Goal: Task Accomplishment & Management: Use online tool/utility

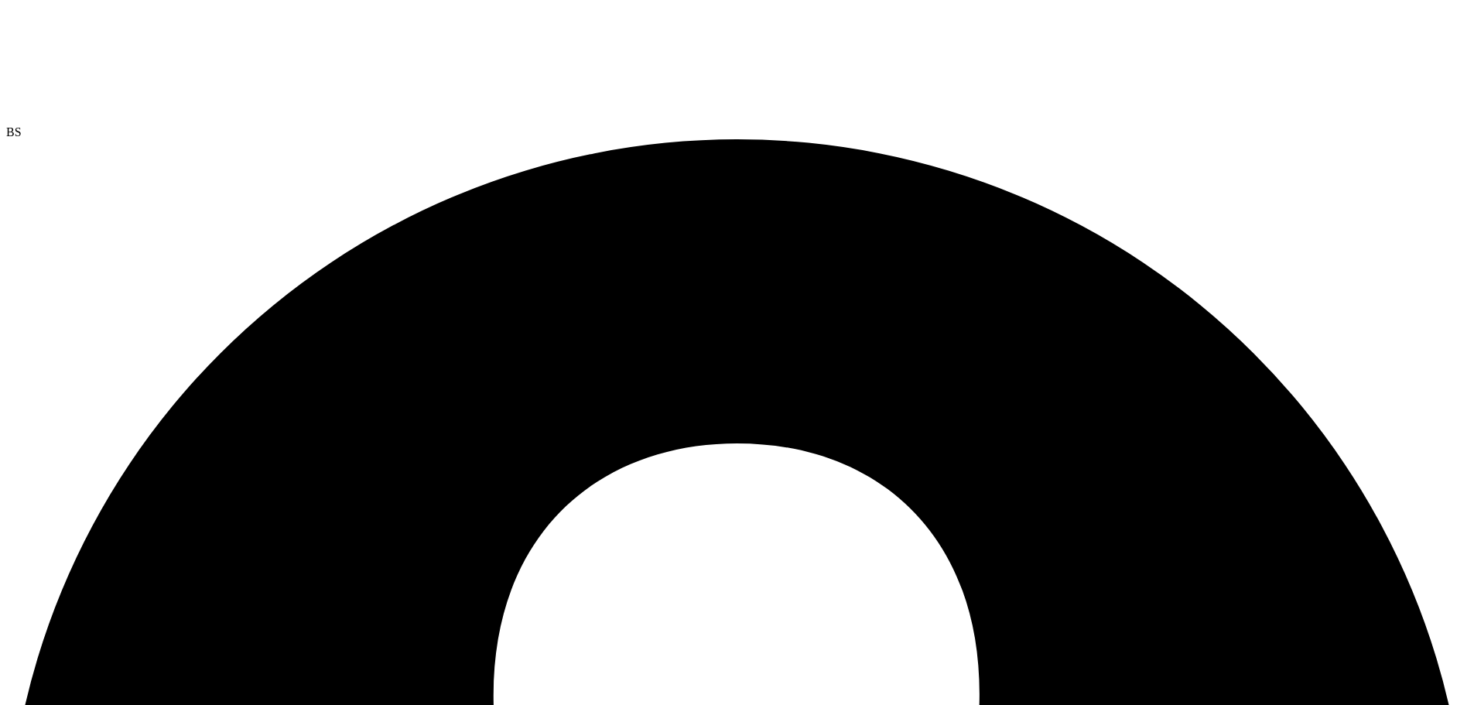
drag, startPoint x: 2, startPoint y: 73, endPoint x: 22, endPoint y: 87, distance: 24.7
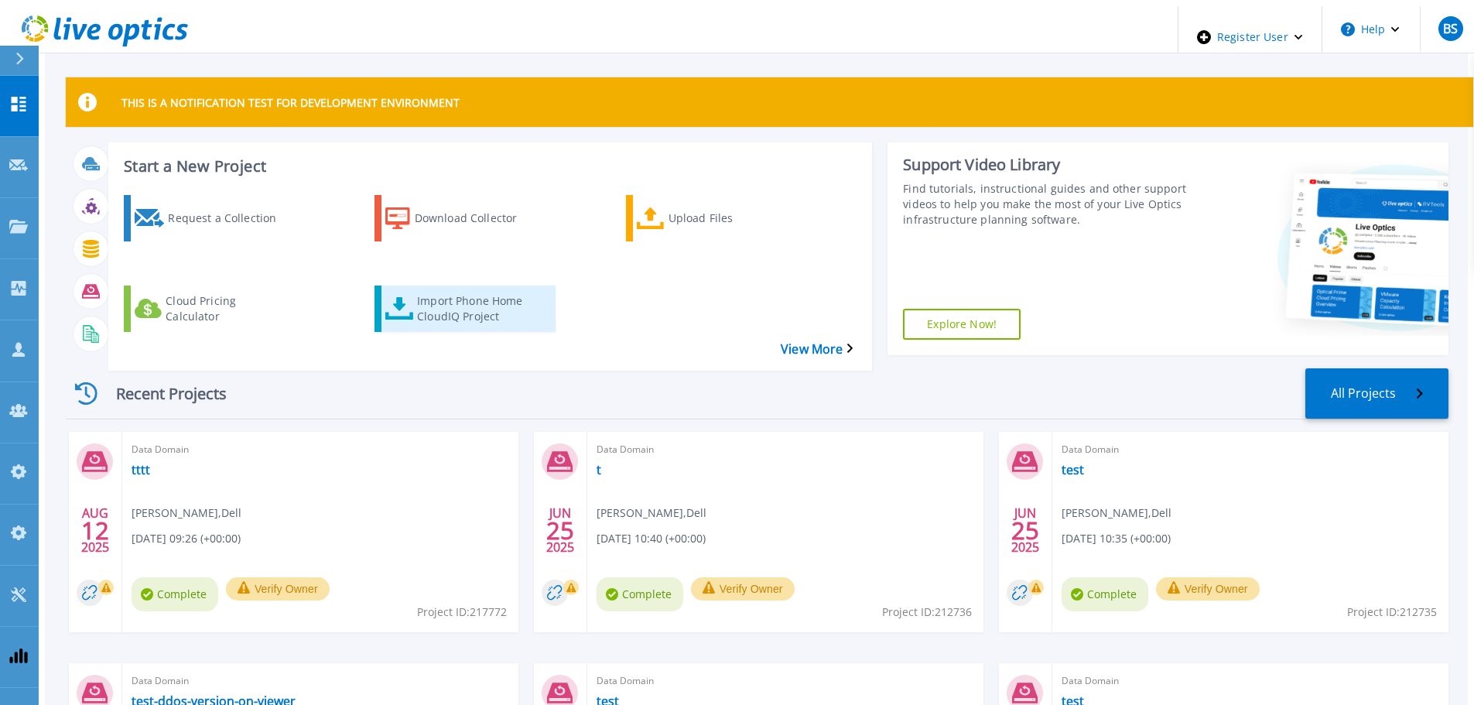
click at [429, 290] on div "Import Phone Home CloudIQ Project" at bounding box center [479, 308] width 124 height 39
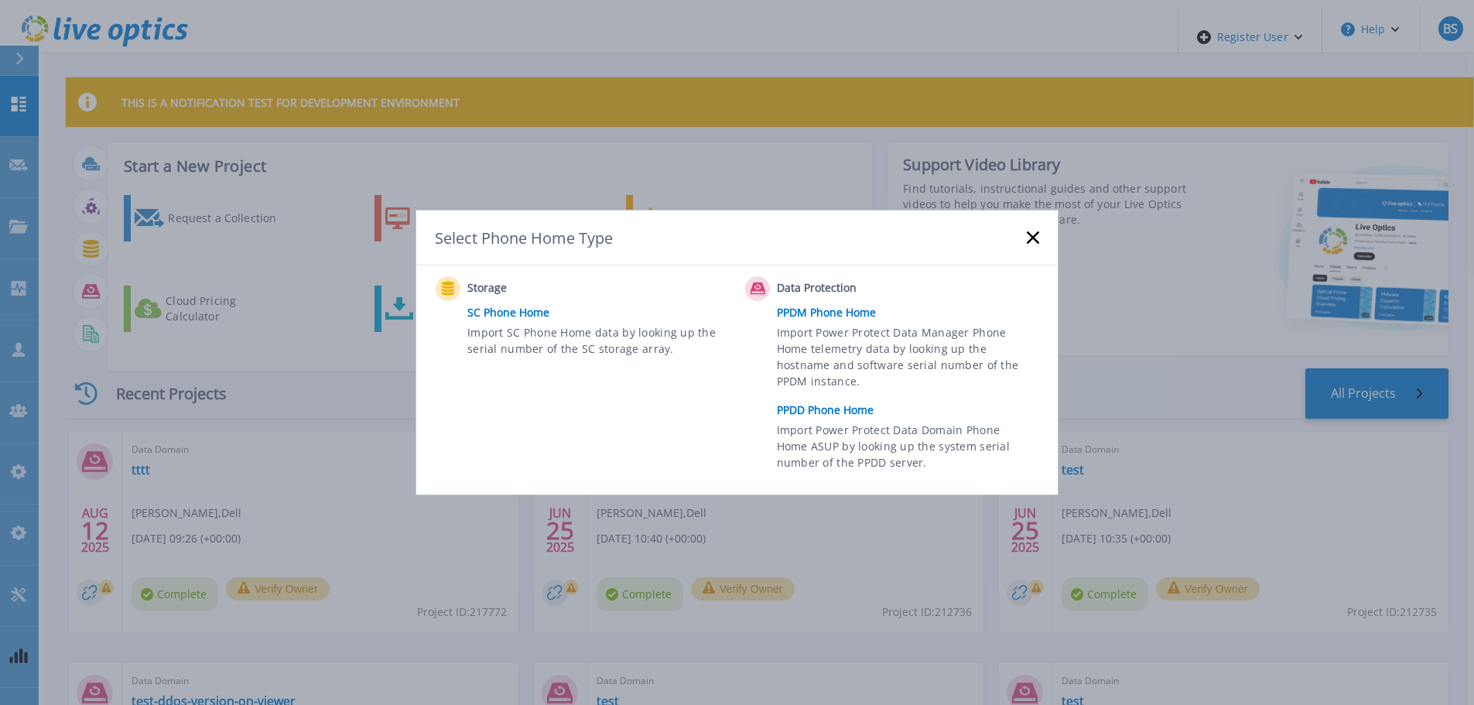
click at [839, 410] on link "PPDD Phone Home" at bounding box center [912, 409] width 270 height 23
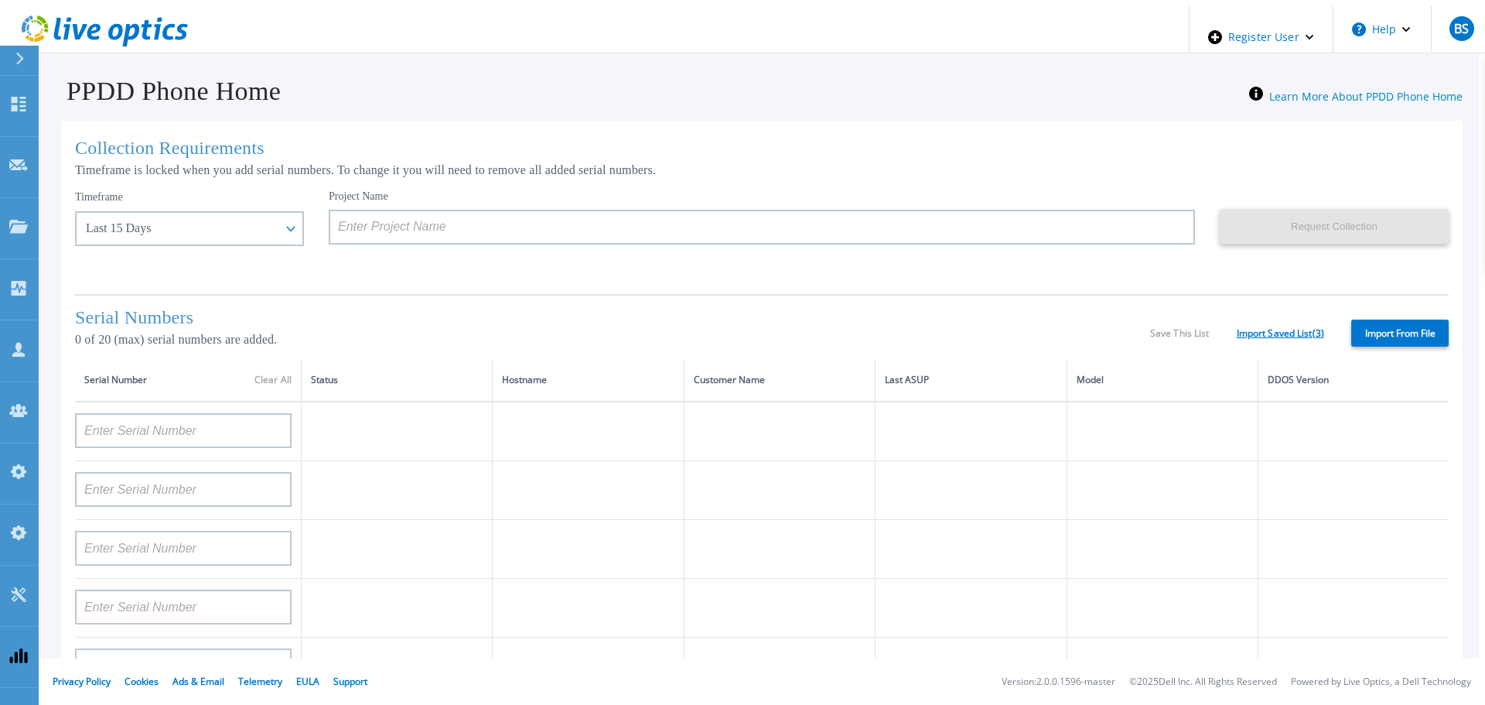
click at [1284, 332] on link "Import Saved List ( 3 )" at bounding box center [1280, 333] width 87 height 11
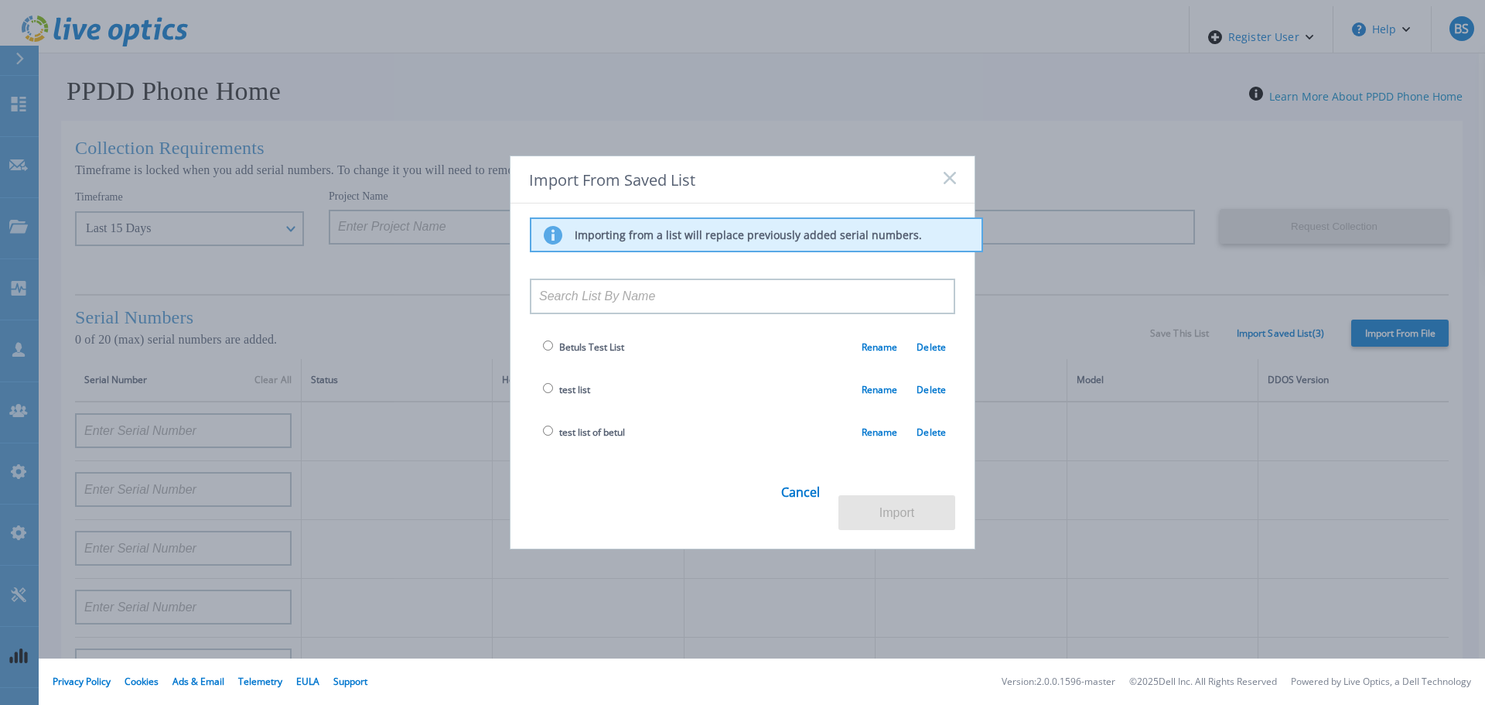
click at [551, 441] on span "test list of betul" at bounding box center [582, 432] width 86 height 18
click at [548, 436] on input "radio" at bounding box center [548, 430] width 10 height 10
radio input "true"
click at [894, 501] on button "Import" at bounding box center [897, 512] width 117 height 35
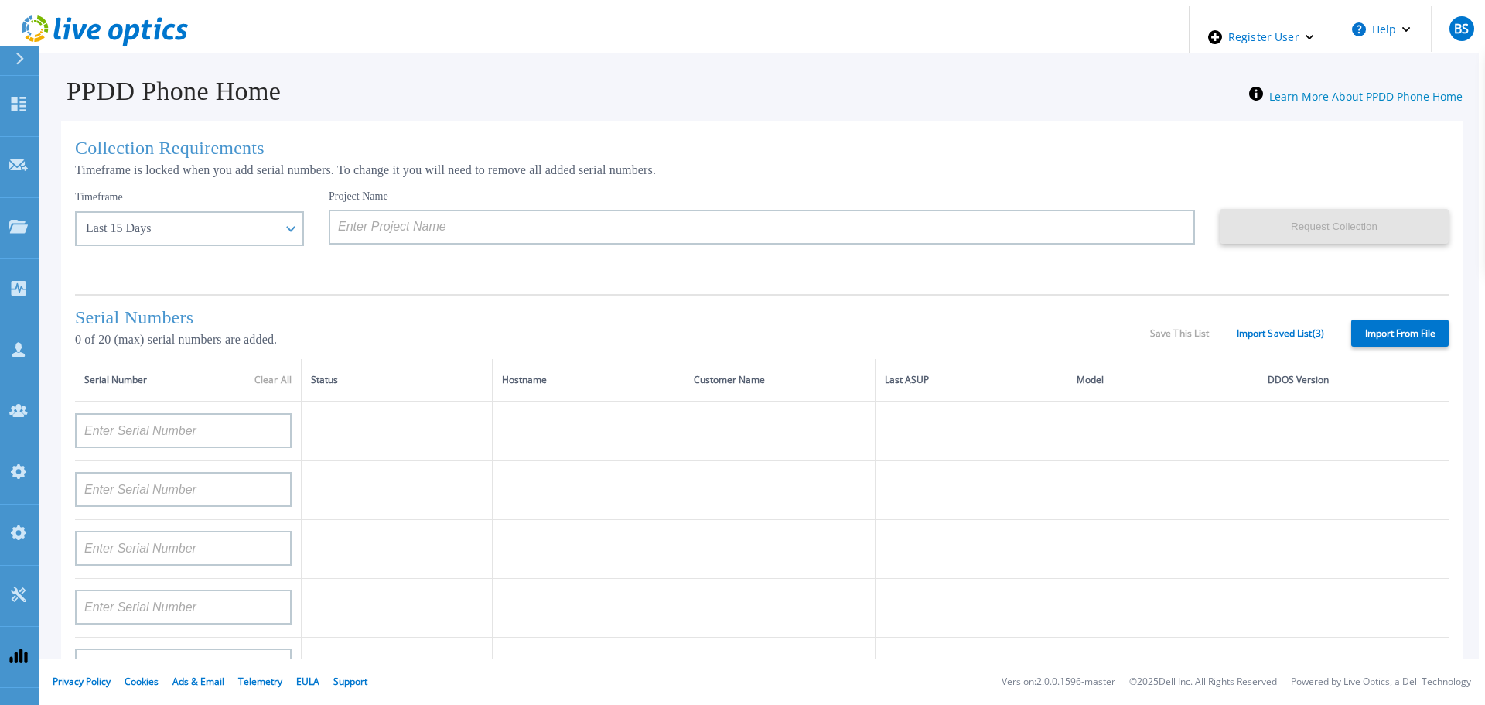
type input "APM00212702822"
type input "APM00212026971"
type input "DE500212802673"
type input "APX00232503747"
type input "APM00133543104"
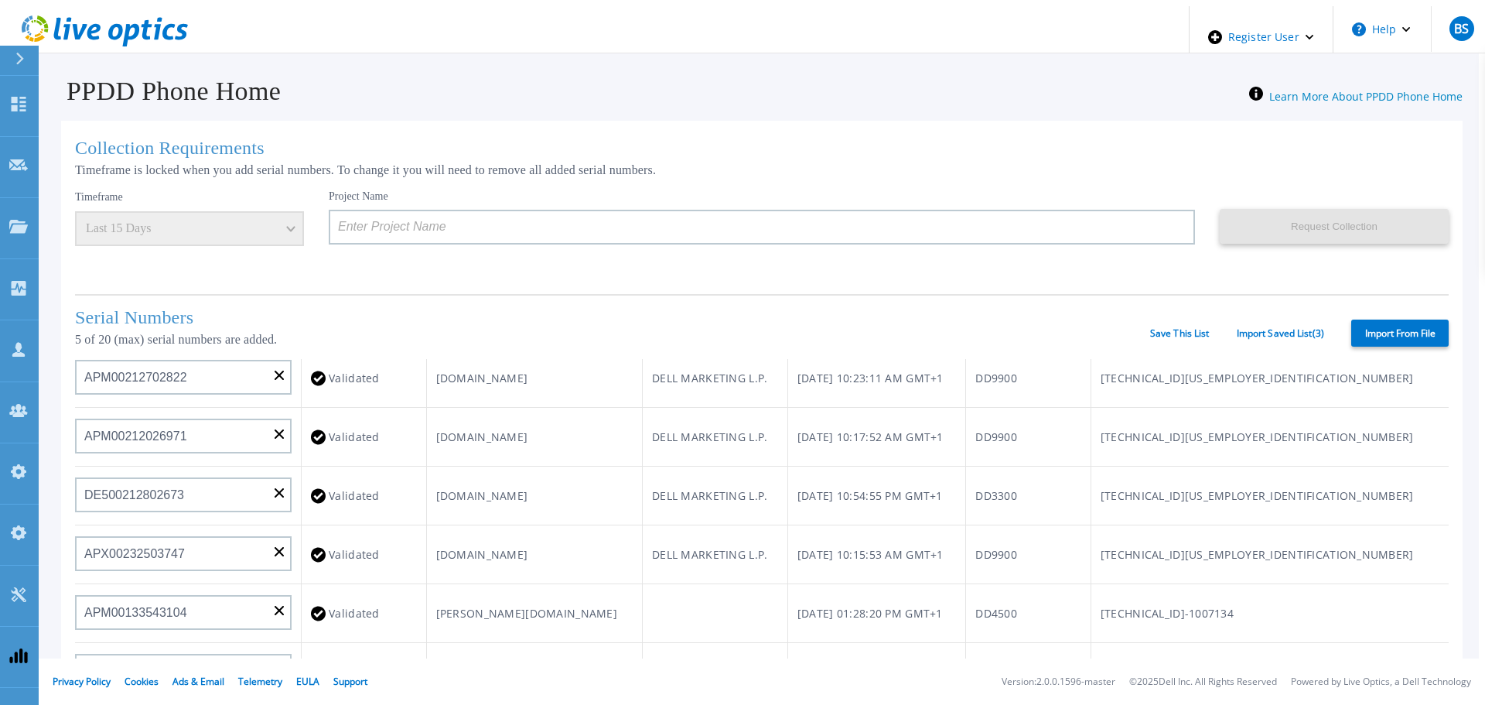
scroll to position [77, 0]
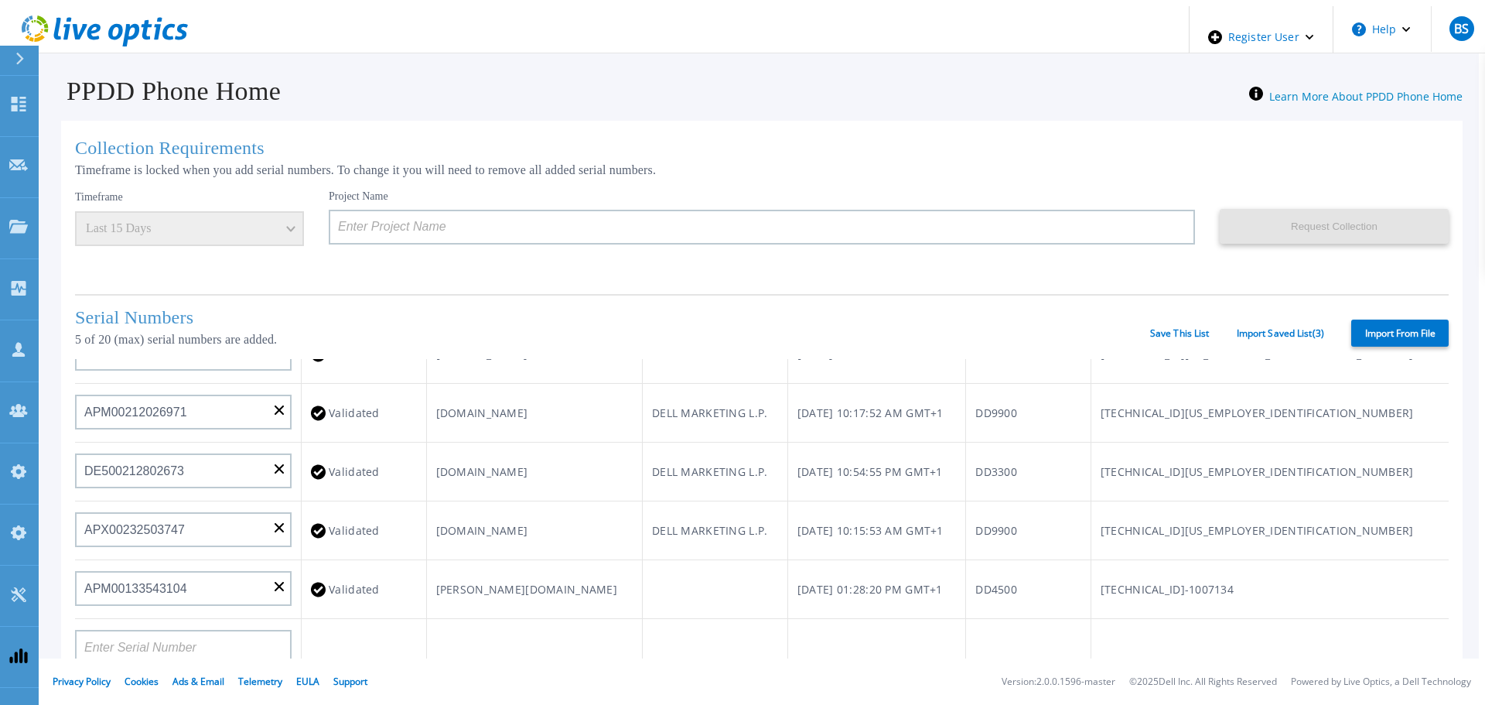
click at [1274, 338] on div "Serial Numbers 5 of 20 (max) serial numbers are added. Save This List Import Sa…" at bounding box center [762, 326] width 1374 height 65
click at [1274, 336] on div "Serial Numbers 5 of 20 (max) serial numbers are added. Save This List Import Sa…" at bounding box center [762, 326] width 1374 height 65
click at [1274, 330] on link "Import Saved List ( 3 )" at bounding box center [1280, 333] width 87 height 11
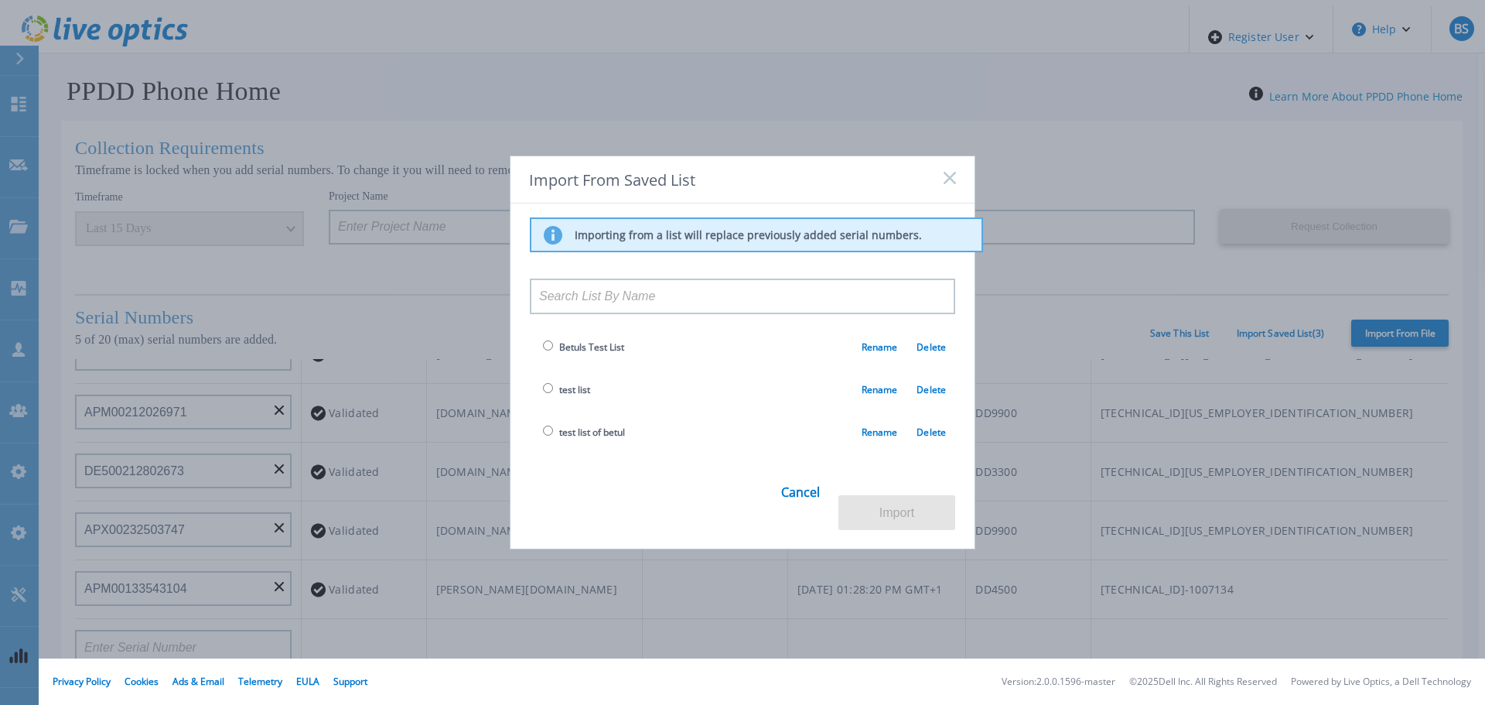
click at [543, 350] on input "radio" at bounding box center [548, 345] width 10 height 10
radio input "true"
click at [921, 495] on button "Import" at bounding box center [897, 512] width 117 height 35
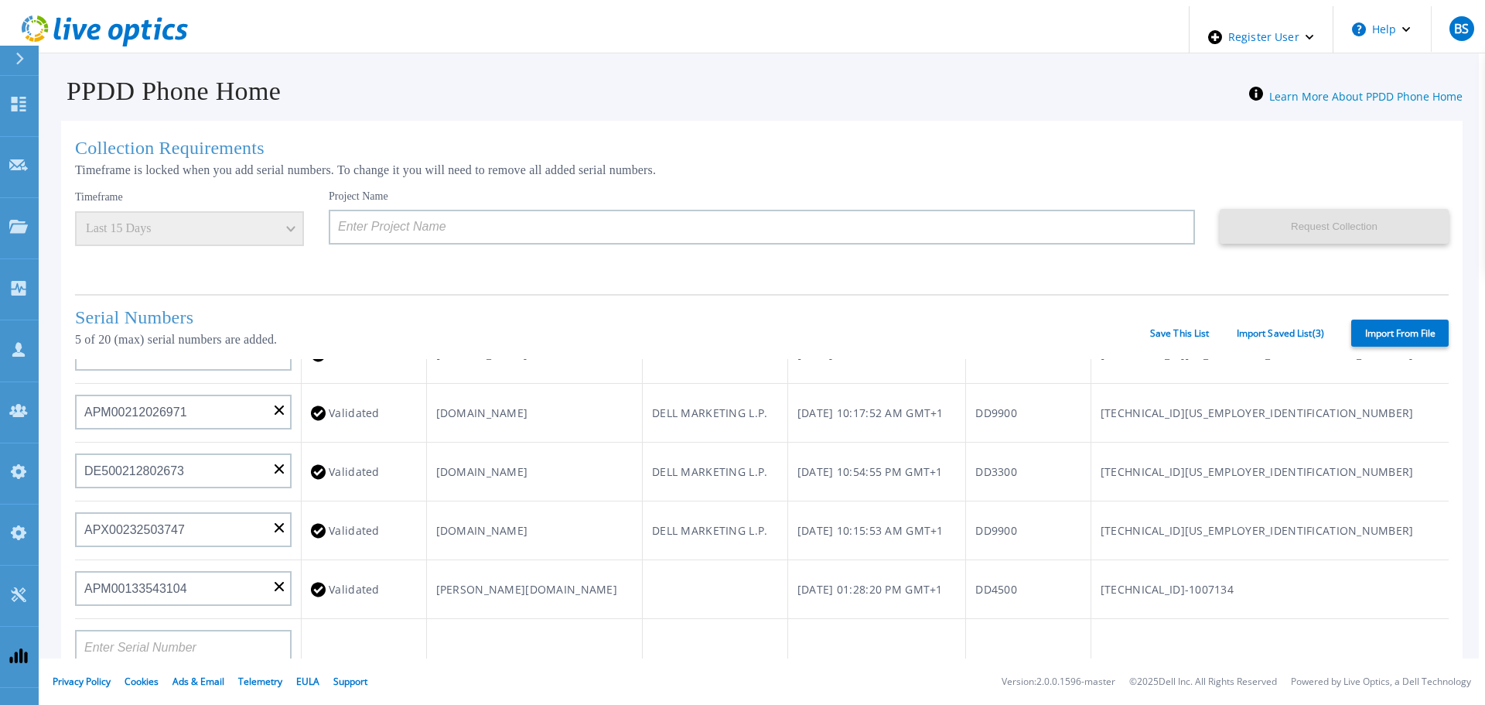
type input "APM00212702822"
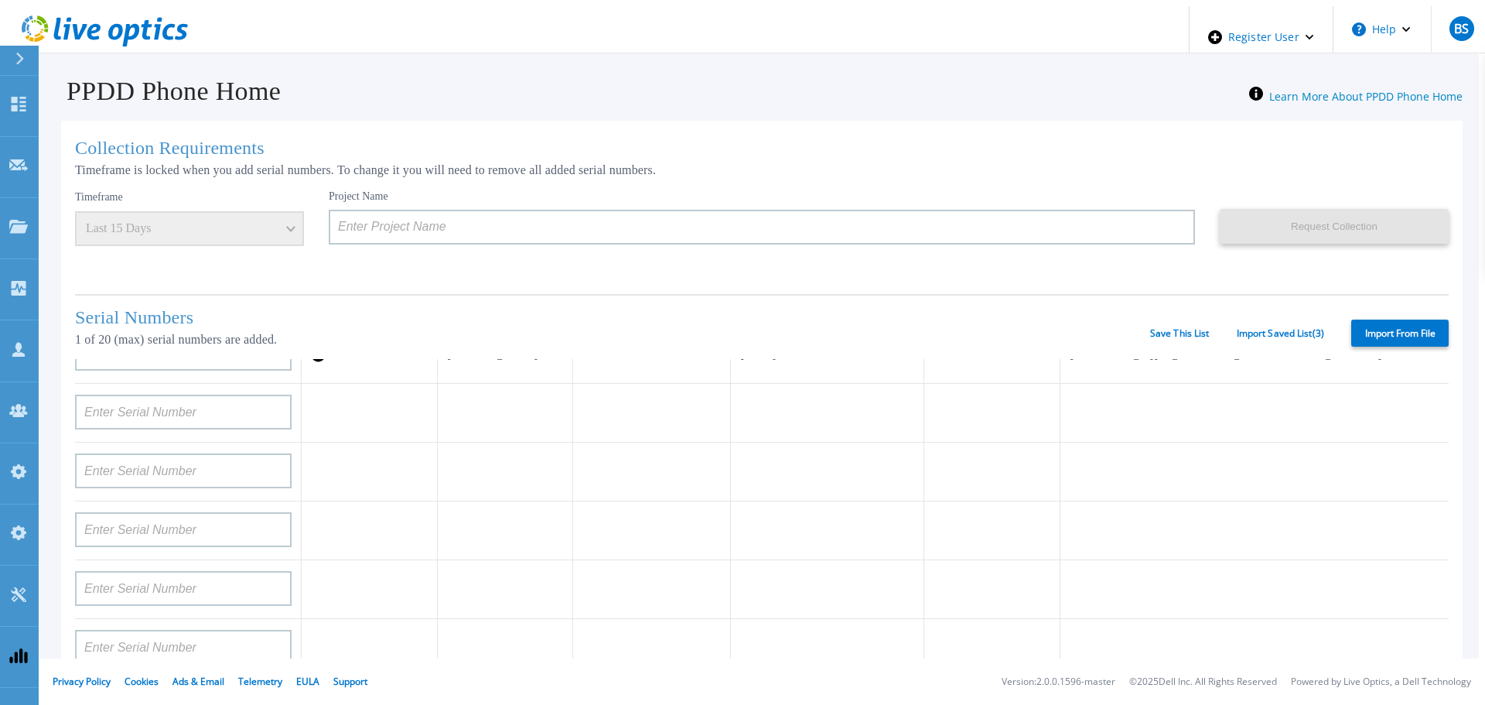
scroll to position [0, 0]
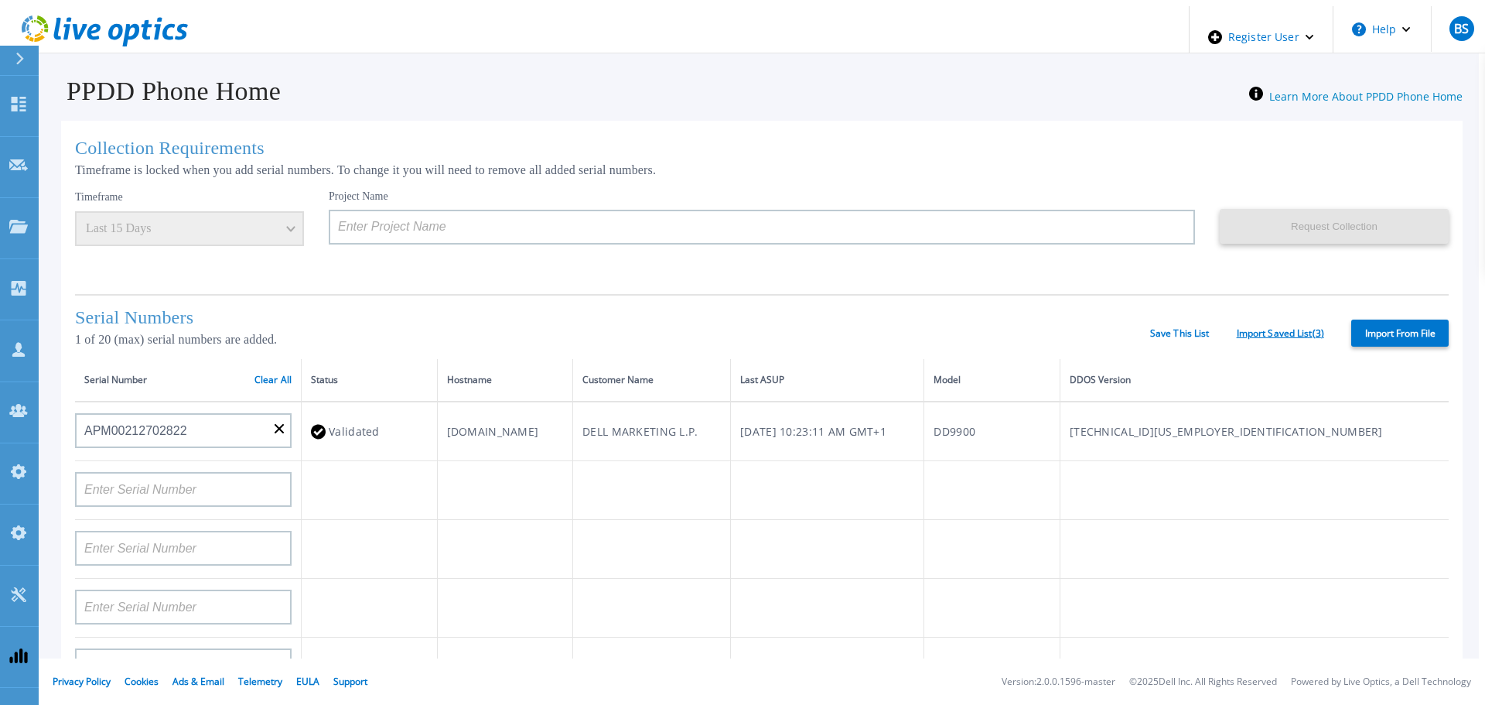
click at [1253, 330] on link "Import Saved List ( 3 )" at bounding box center [1280, 333] width 87 height 11
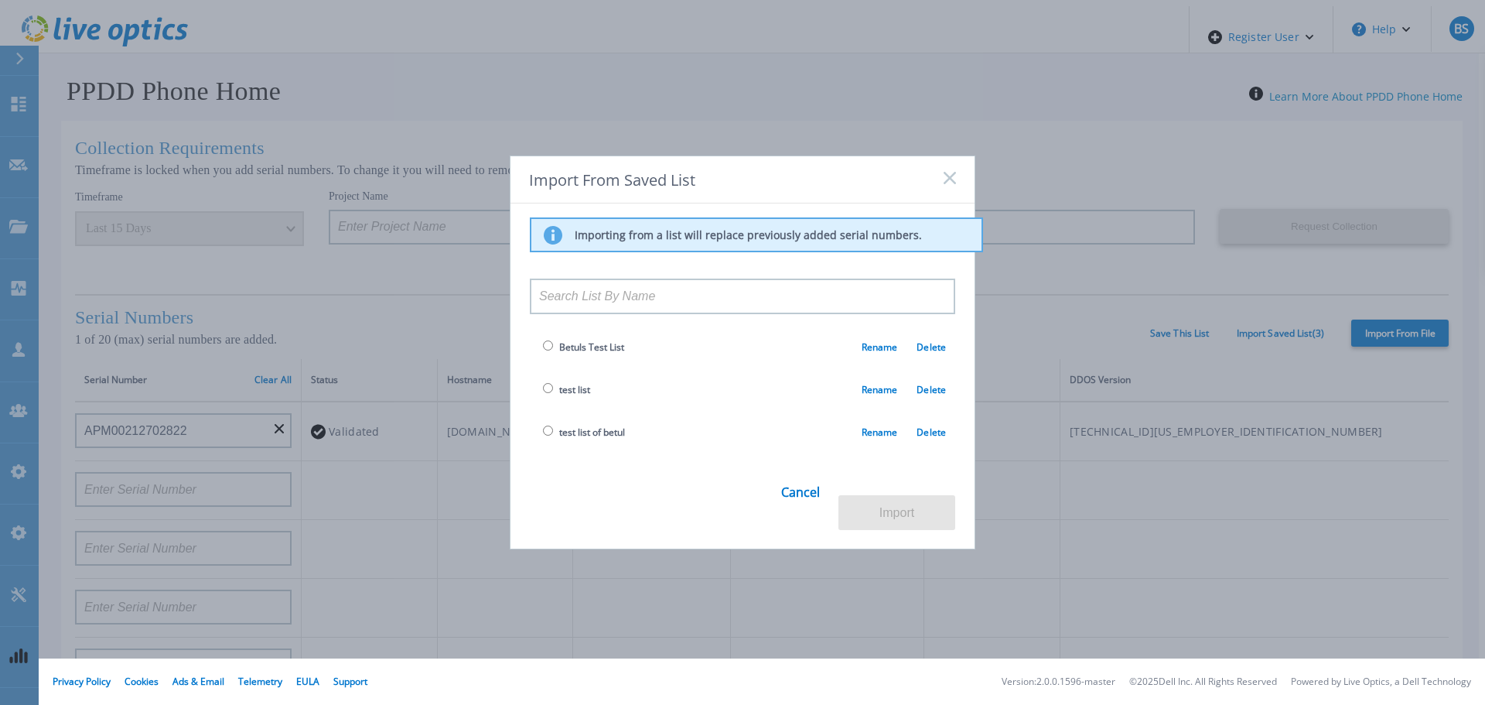
click at [544, 393] on input "radio" at bounding box center [548, 388] width 10 height 10
radio input "true"
click at [892, 503] on button "Import" at bounding box center [897, 512] width 117 height 35
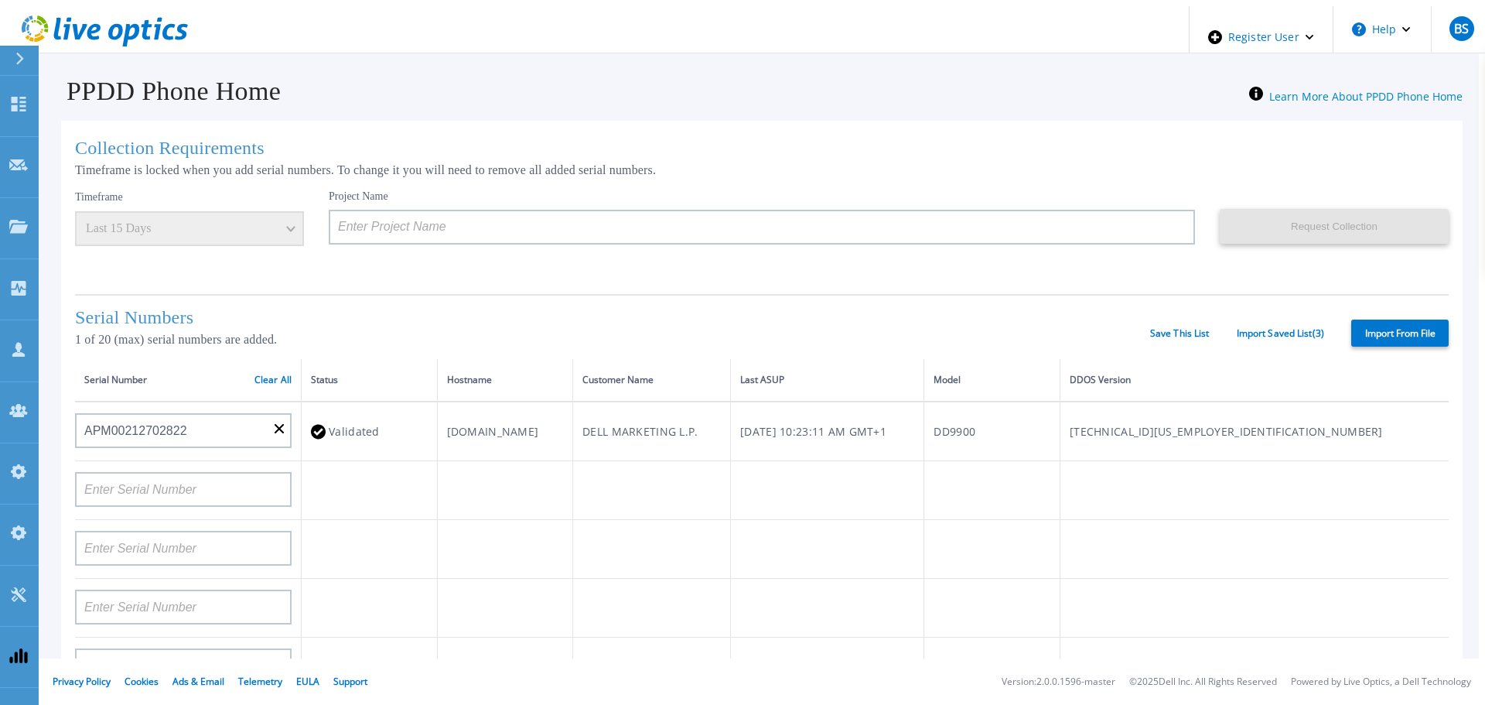
click at [1375, 331] on label "Import From File" at bounding box center [1399, 332] width 97 height 27
click at [0, 0] on input "Import From File" at bounding box center [0, 0] width 0 height 0
type input "APM00212702822"
type input "APM00212026971"
type input "DE500212802673"
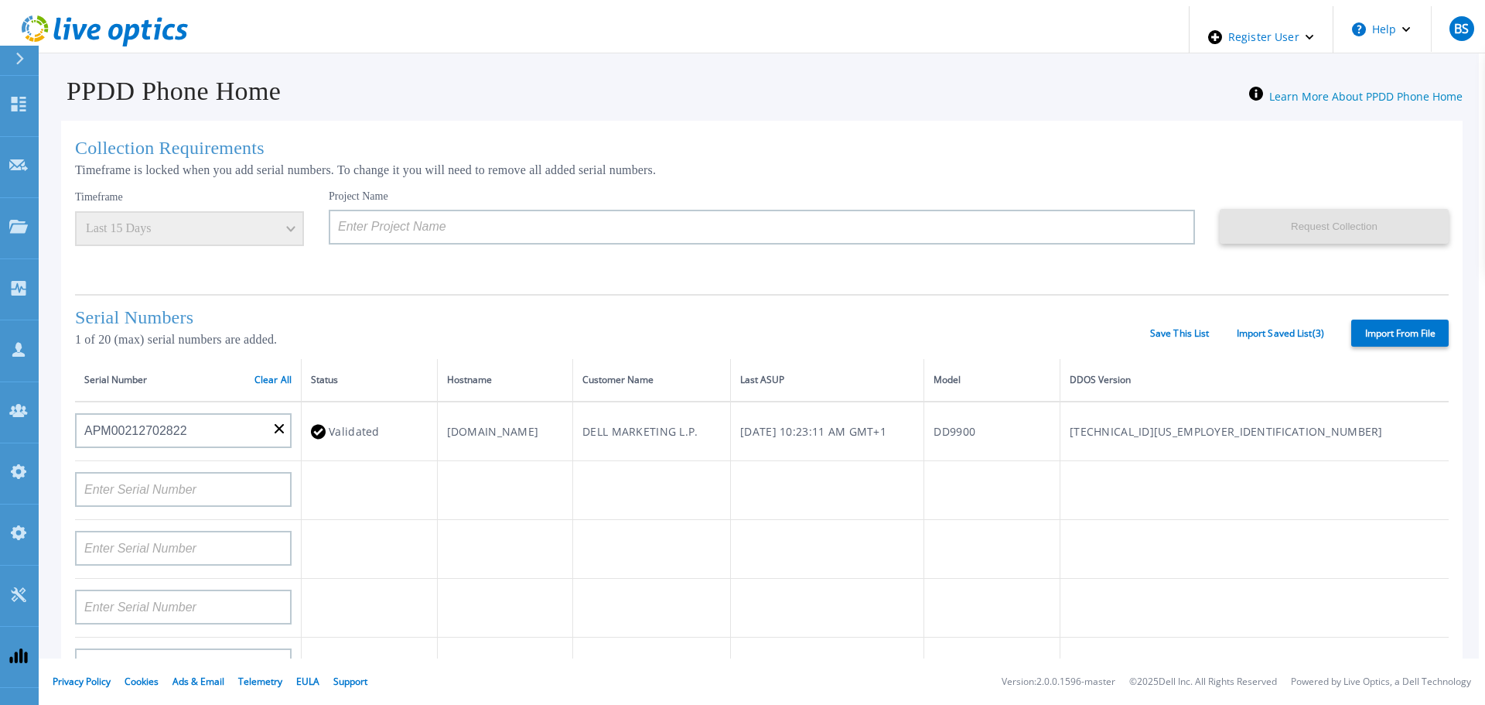
type input "APX00232503747"
type input "APM00133543104"
type input "AASSSDDDDFFFFG"
type input "RFVBGTYHNMJUIK"
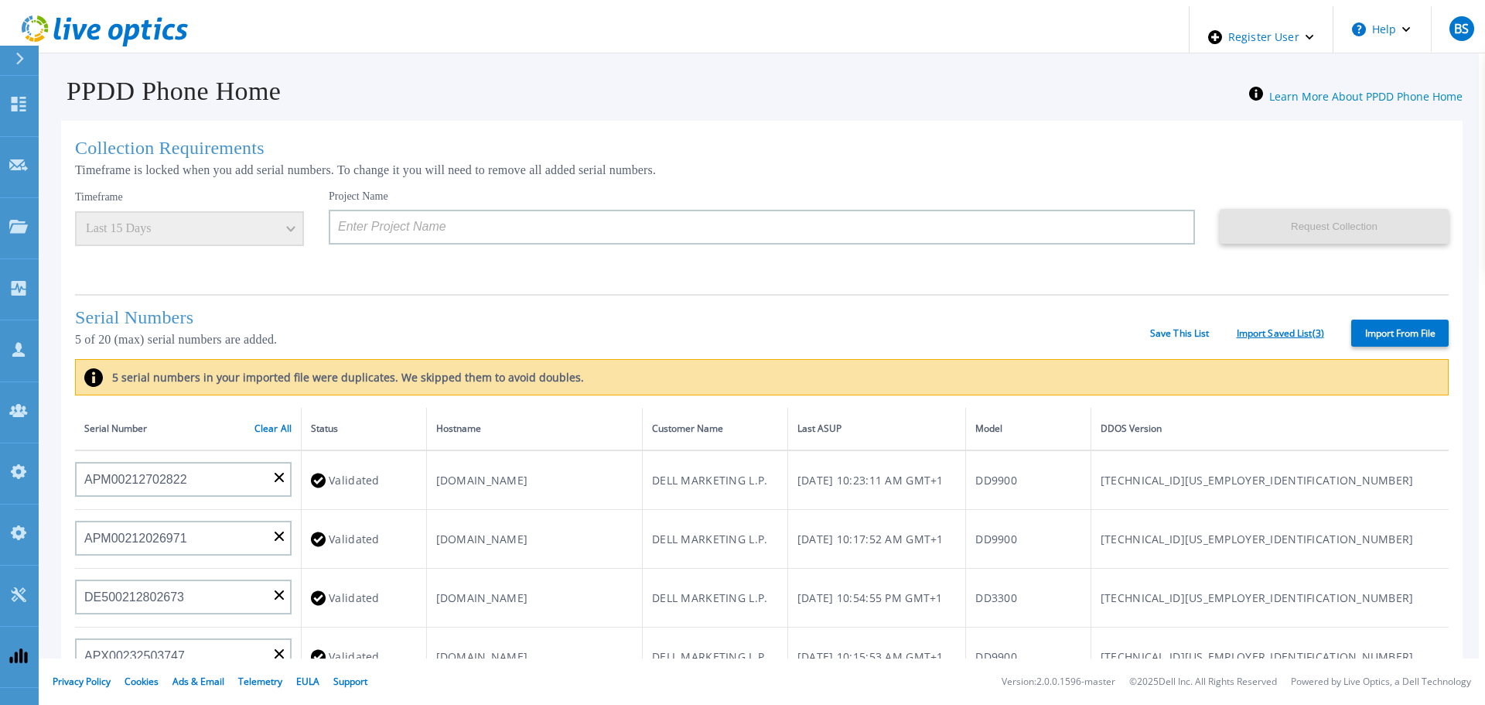
click at [1266, 330] on link "Import Saved List ( 3 )" at bounding box center [1280, 333] width 87 height 11
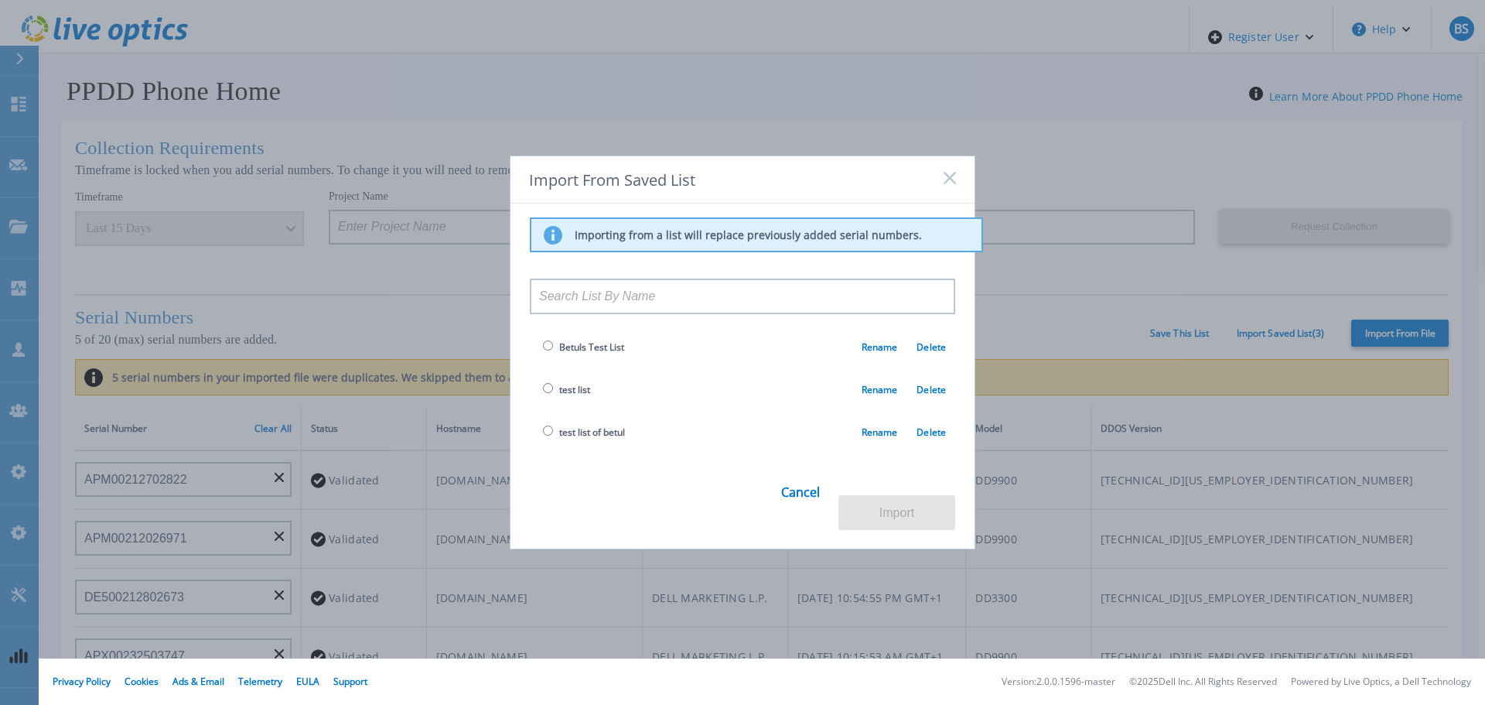
click at [551, 439] on span "test list of betul" at bounding box center [582, 432] width 86 height 18
click at [543, 393] on input "radio" at bounding box center [548, 388] width 10 height 10
radio input "true"
click at [869, 504] on button "Import" at bounding box center [897, 512] width 117 height 35
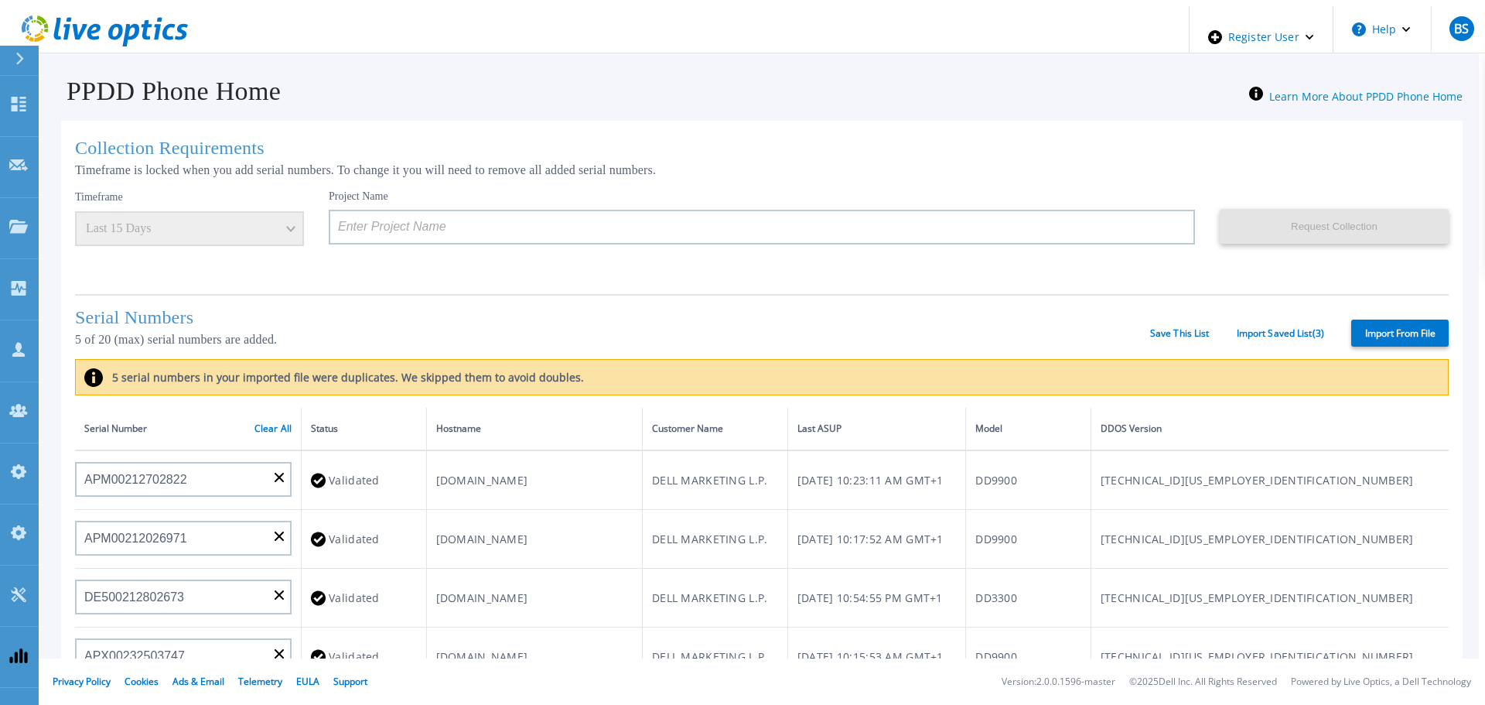
type input "APM00212702822"
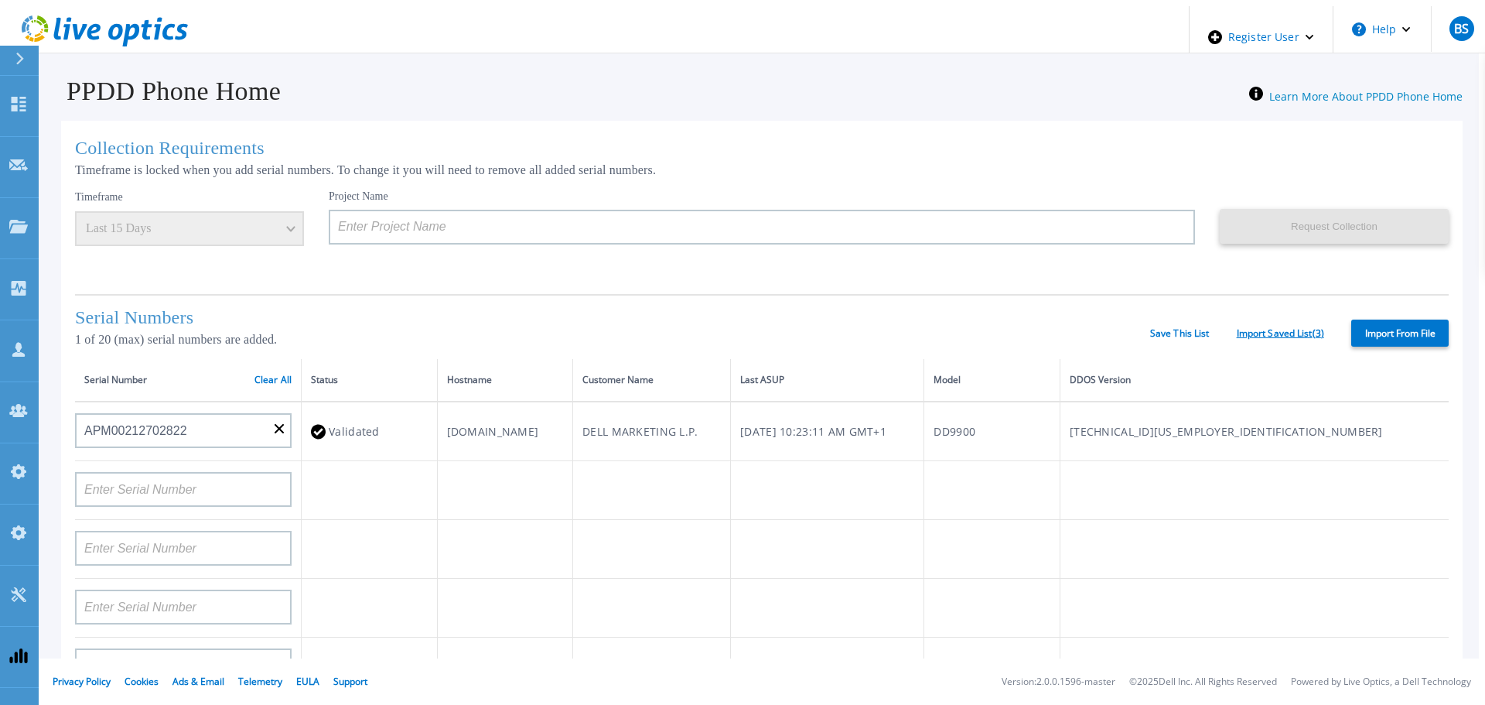
click at [1273, 330] on link "Import Saved List ( 3 )" at bounding box center [1280, 333] width 87 height 11
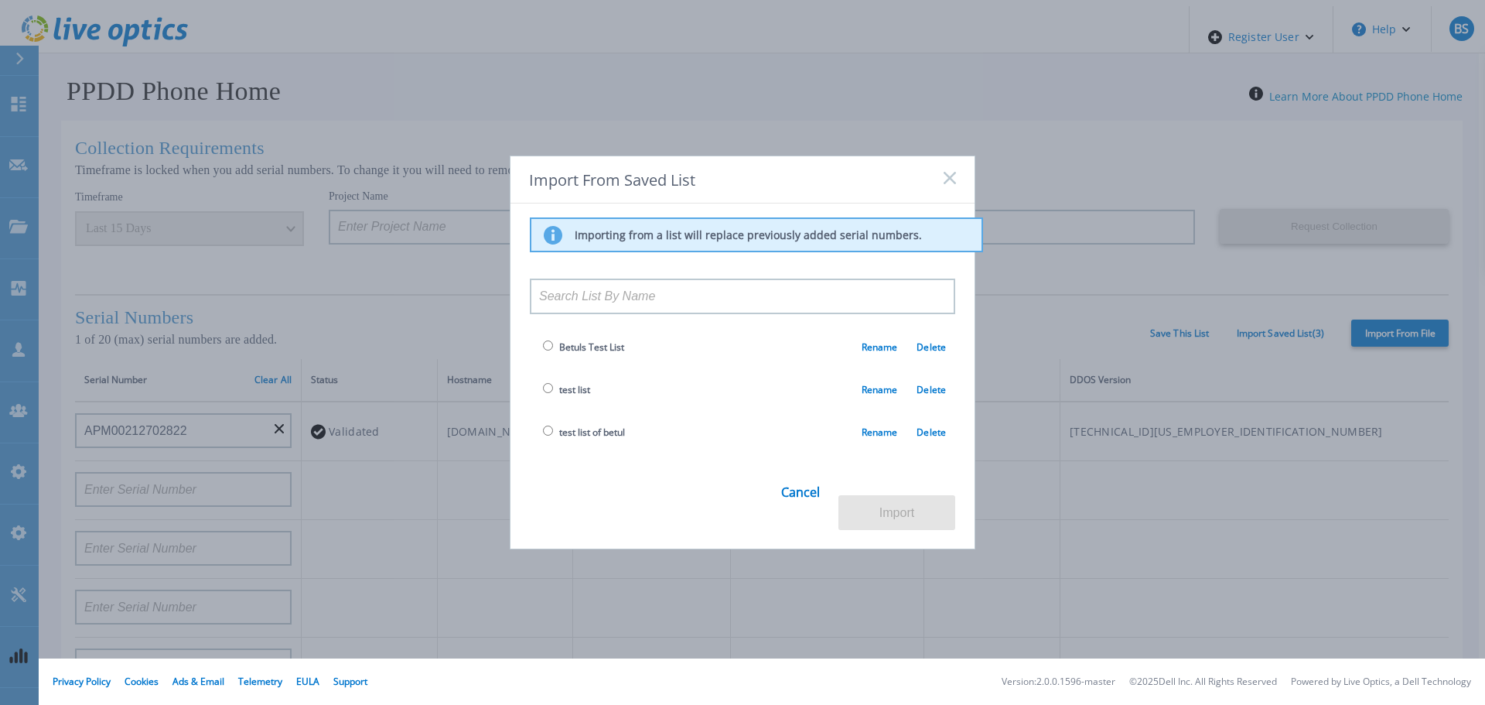
click at [547, 436] on input "radio" at bounding box center [548, 430] width 10 height 10
radio input "true"
click at [907, 503] on button "Import" at bounding box center [897, 512] width 117 height 35
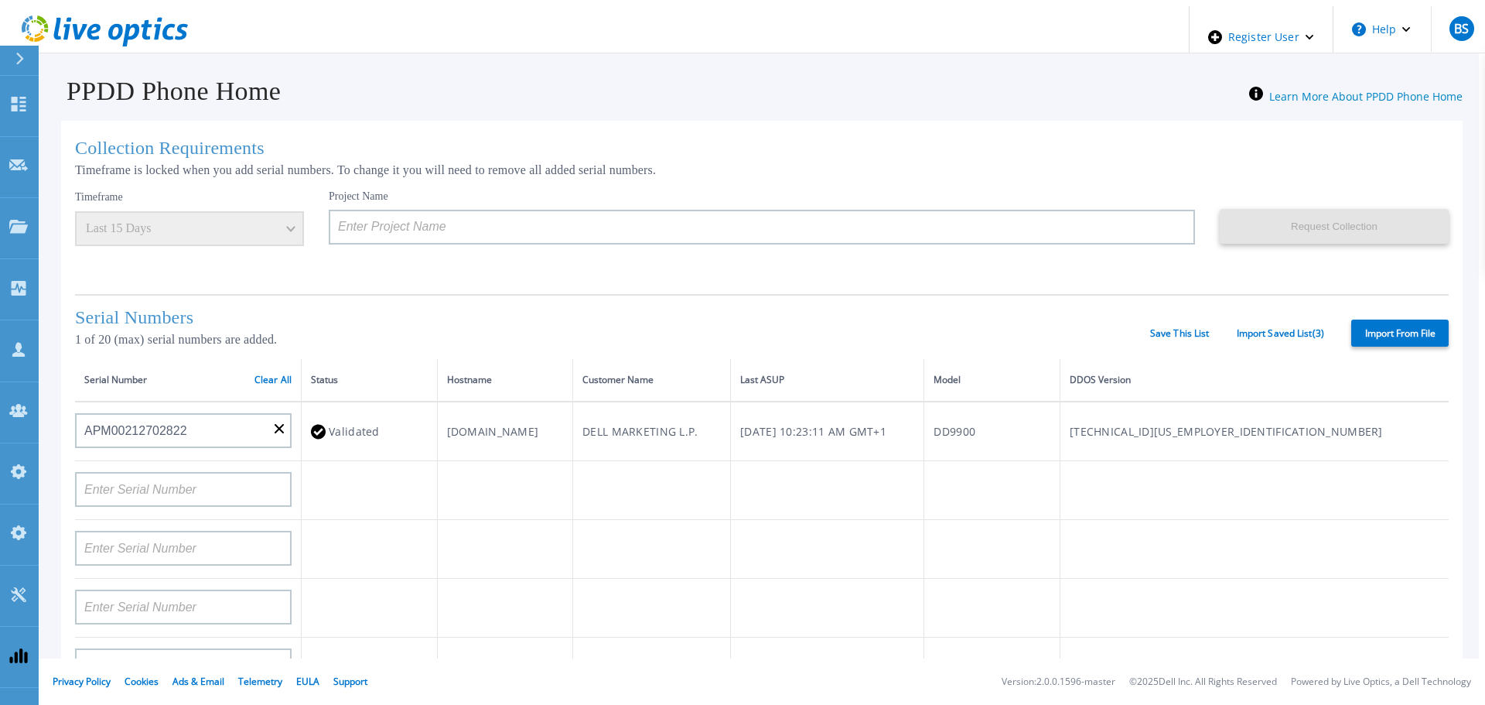
type input "APM00212702822"
type input "APM00212026971"
type input "DE500212802673"
type input "APX00232503747"
type input "APM00133543104"
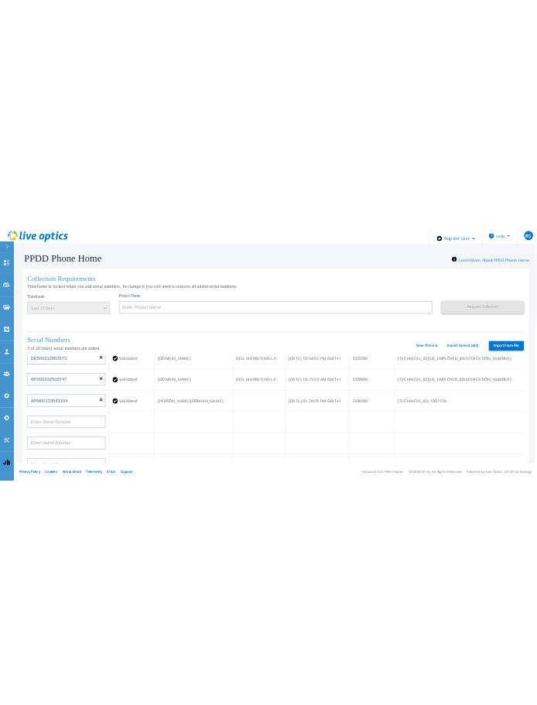
scroll to position [232, 0]
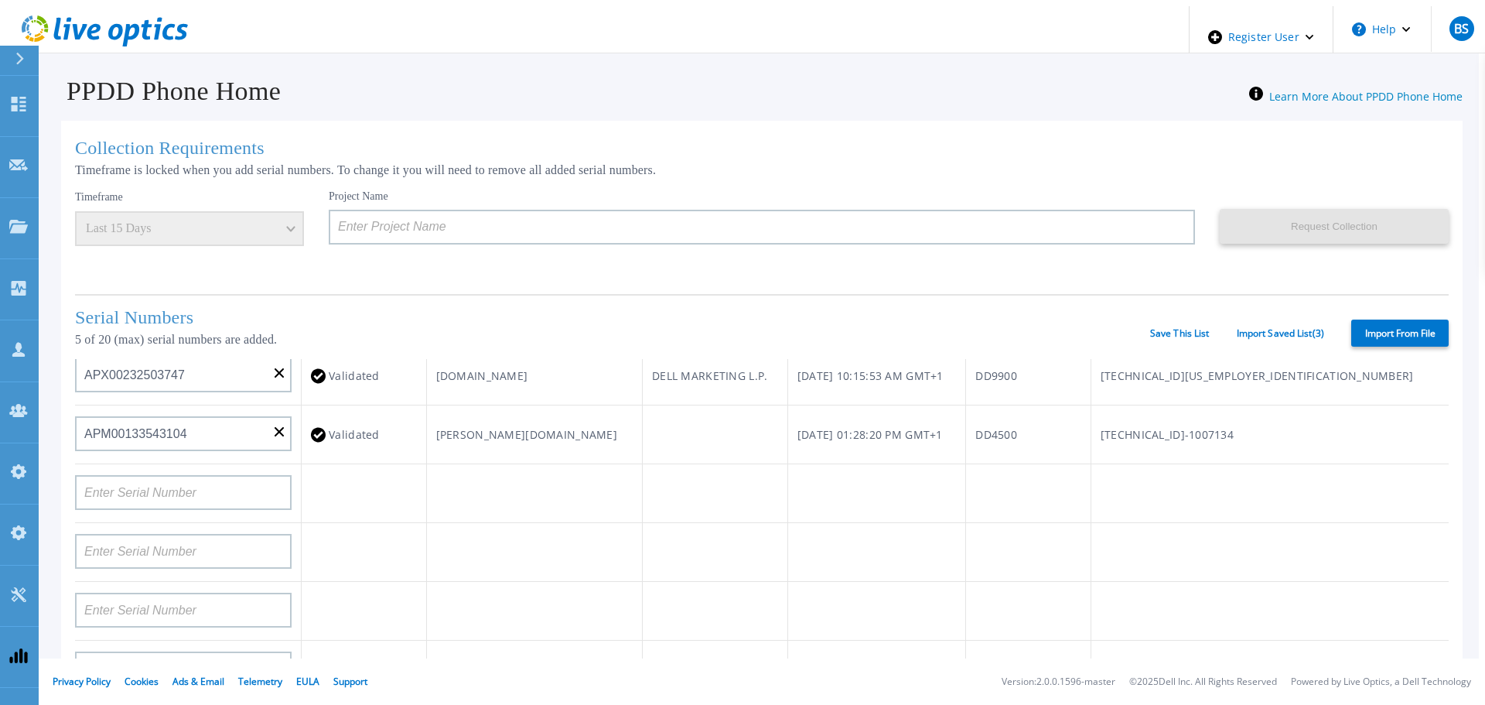
click at [61, 504] on div "Collection Requirements Timeframe is locked when you add serial numbers. To cha…" at bounding box center [762, 557] width 1402 height 873
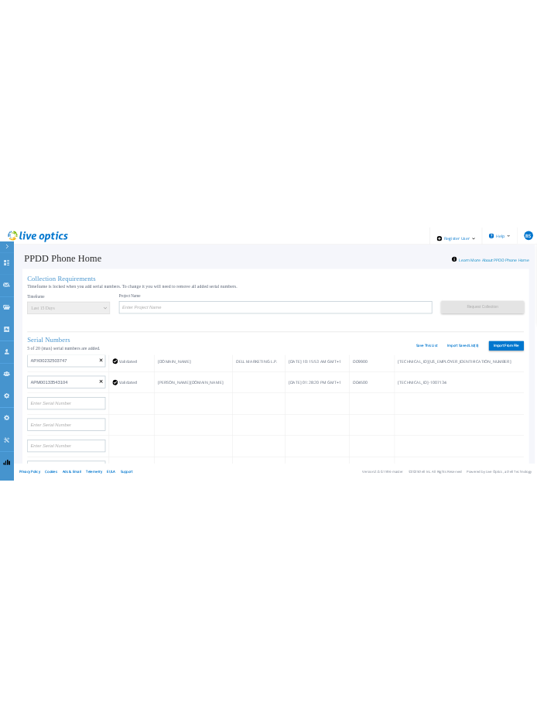
scroll to position [401, 0]
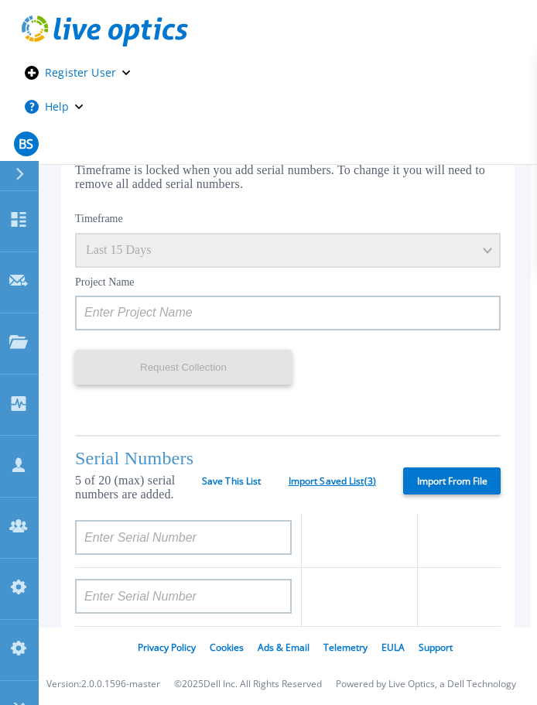
click at [343, 487] on link "Import Saved List ( 3 )" at bounding box center [332, 481] width 87 height 11
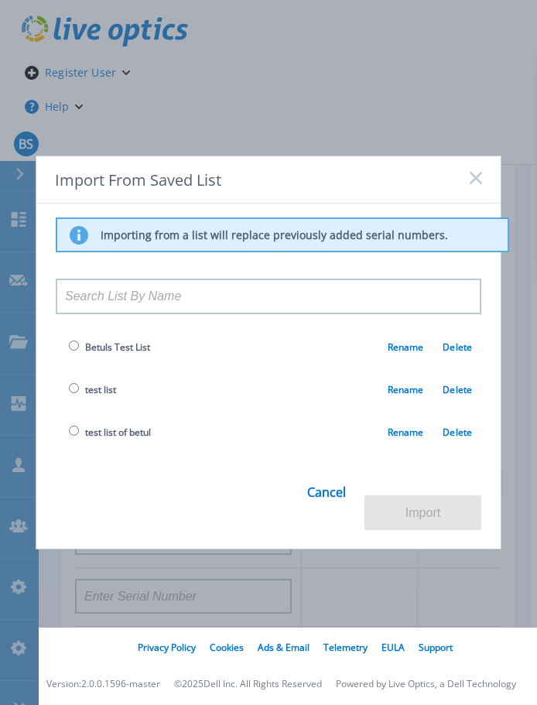
click at [99, 439] on span "test list of betul" at bounding box center [118, 431] width 66 height 13
click at [73, 436] on input "radio" at bounding box center [74, 430] width 10 height 10
radio input "true"
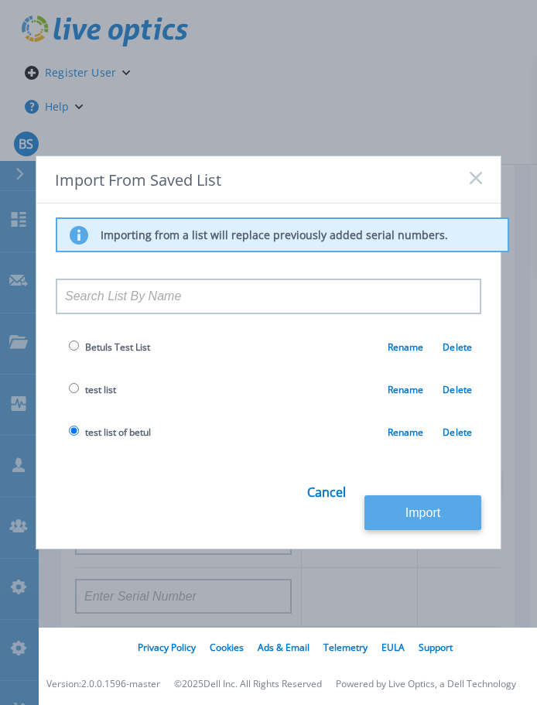
click at [461, 504] on button "Import" at bounding box center [422, 512] width 117 height 35
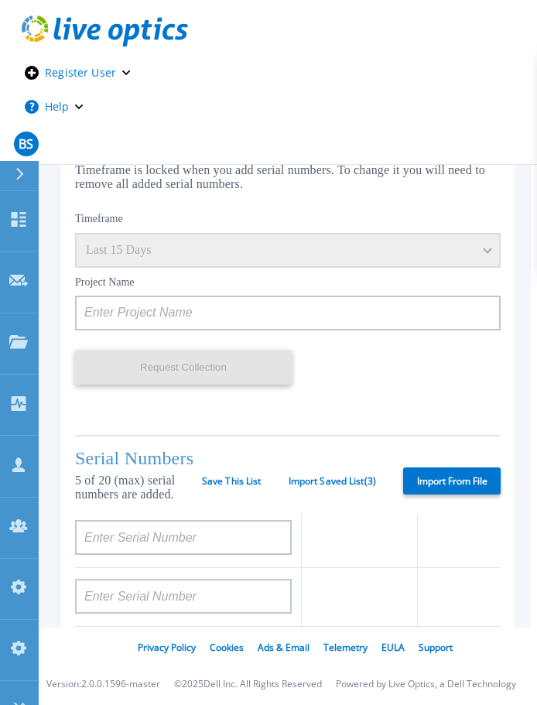
type input "APM00212702822"
type input "APM00212026971"
type input "DE500212802673"
type input "APX00232503747"
type input "APM00133543104"
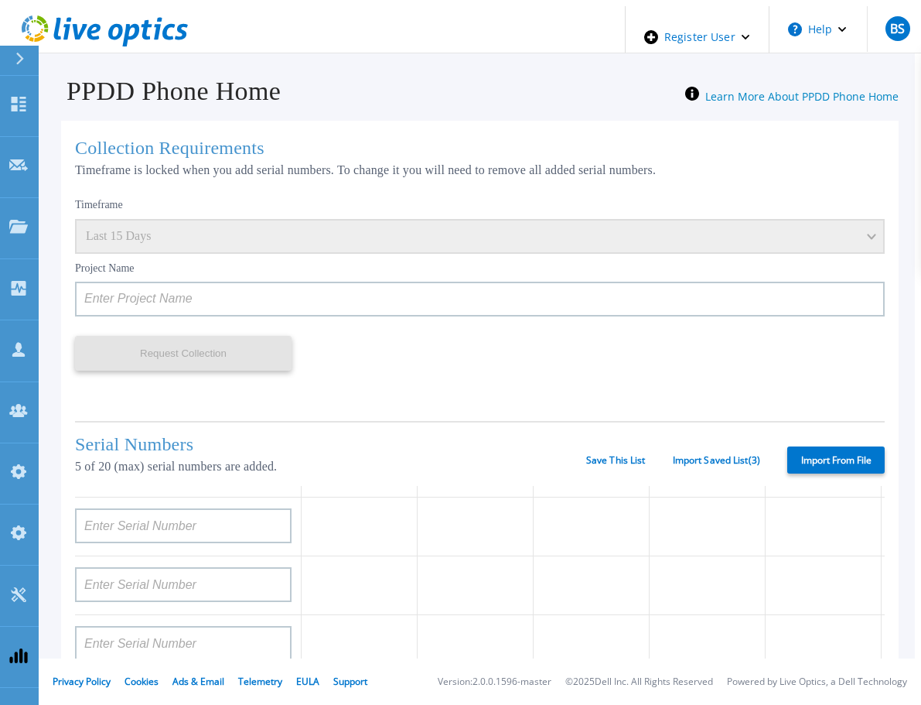
scroll to position [856, 0]
